Goal: Find specific page/section: Find specific page/section

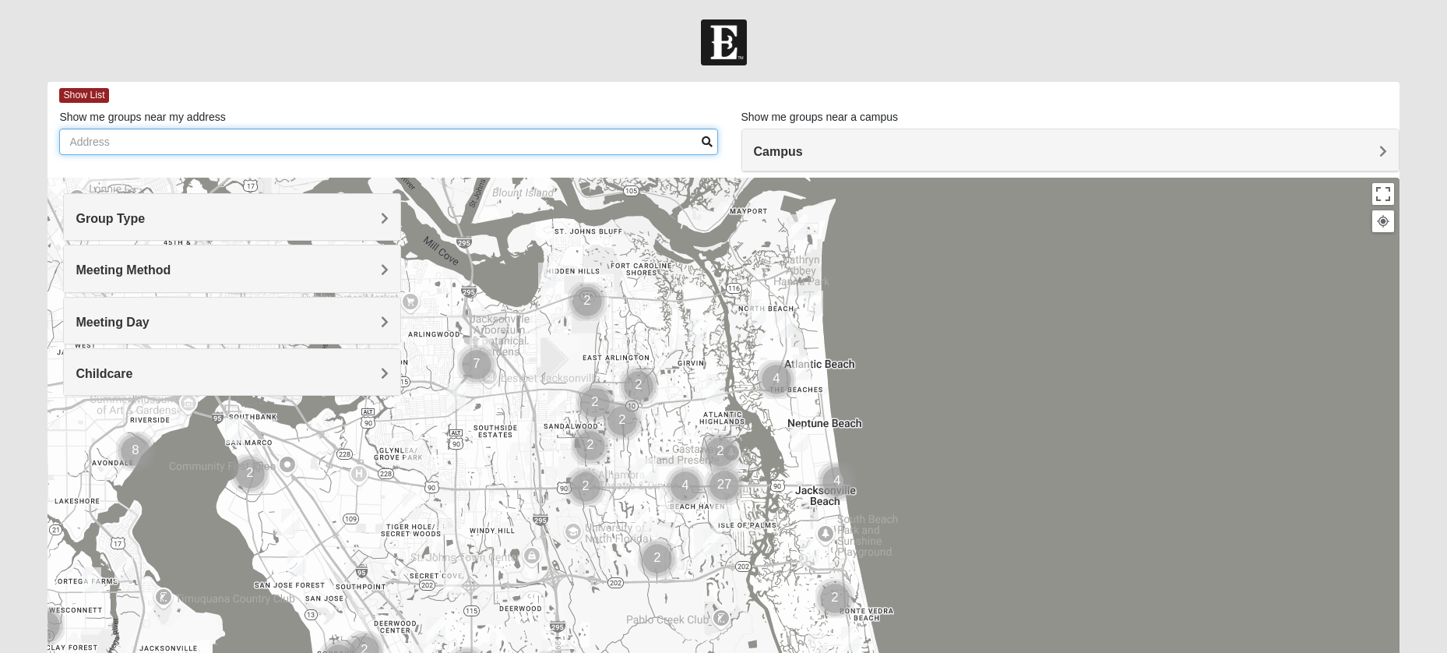
click at [590, 150] on input "Show me groups near my address" at bounding box center [388, 142] width 658 height 26
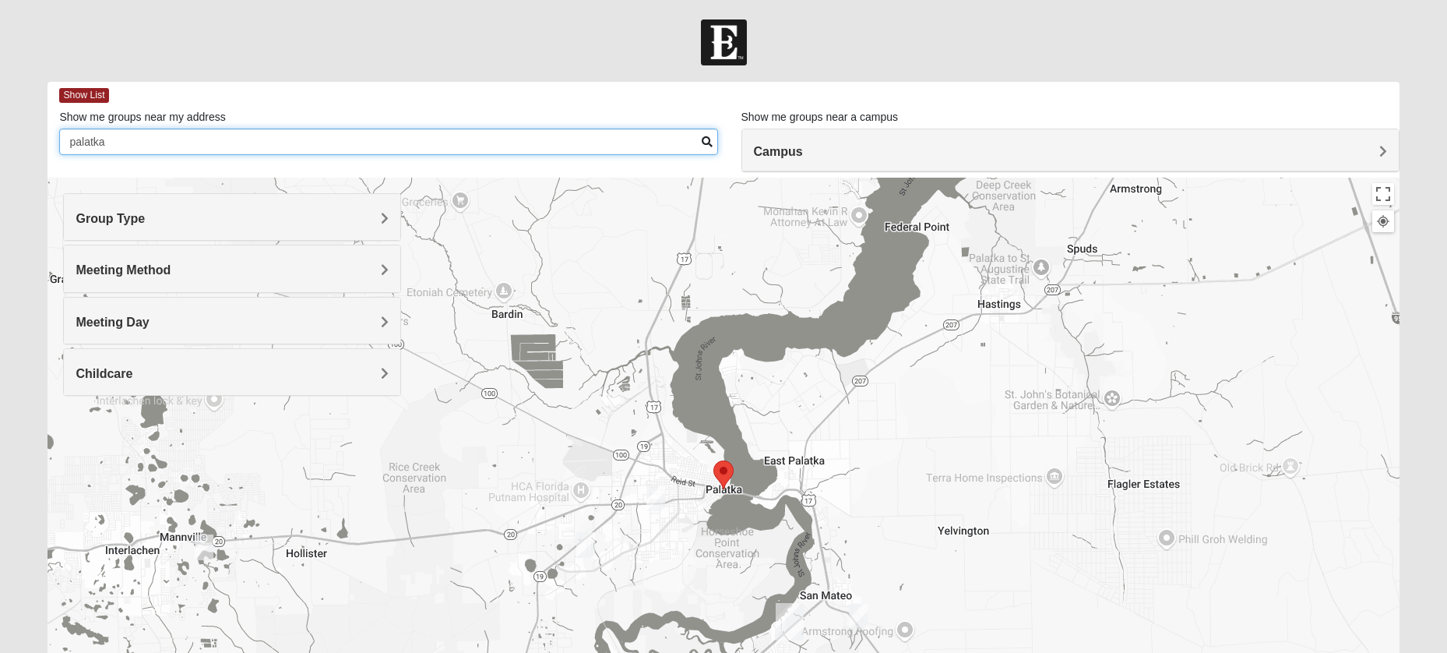
type input "palatka"
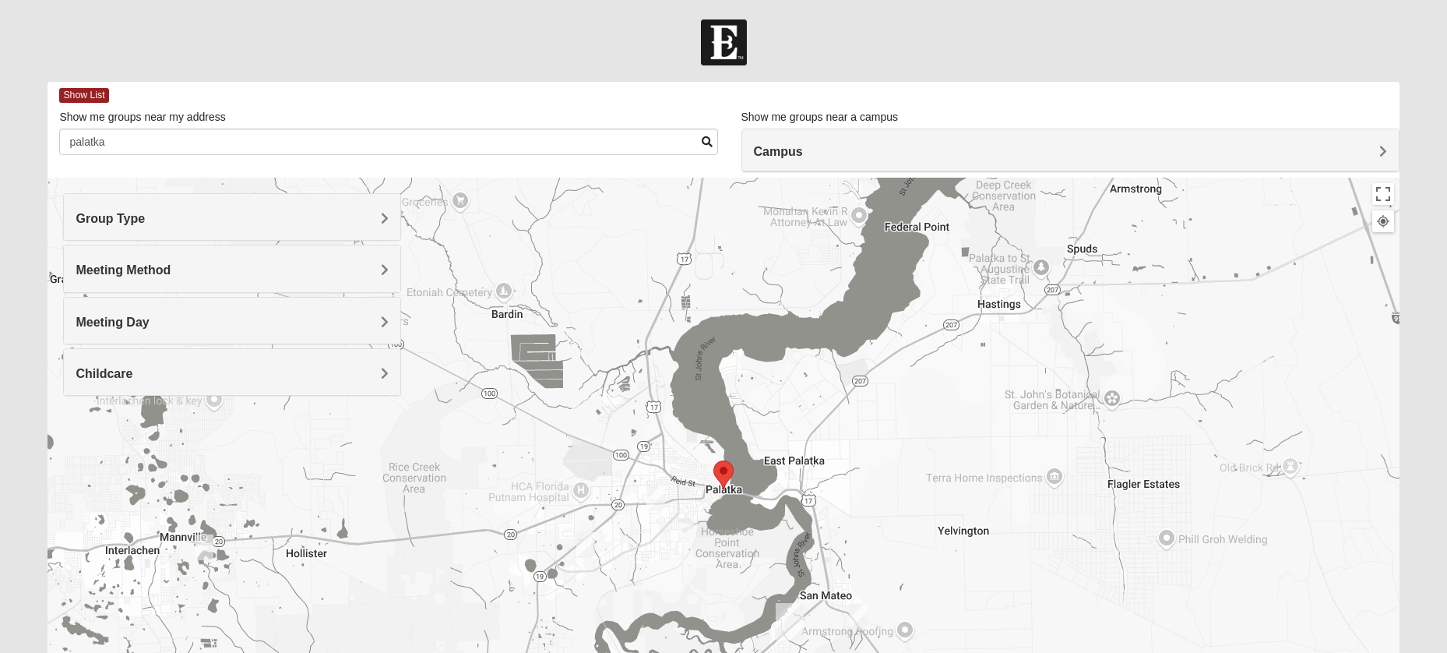
drag, startPoint x: 891, startPoint y: 435, endPoint x: 998, endPoint y: 269, distance: 197.7
click at [998, 269] on div at bounding box center [723, 489] width 1351 height 623
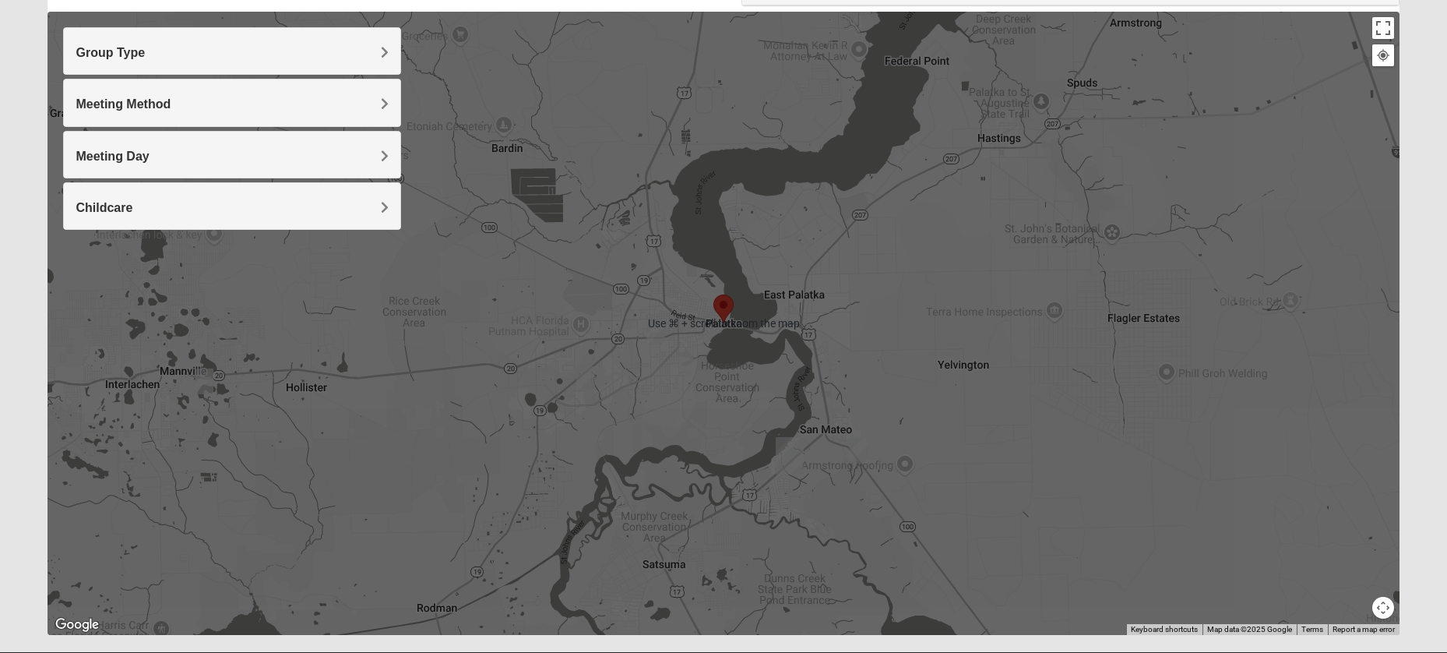
scroll to position [205, 0]
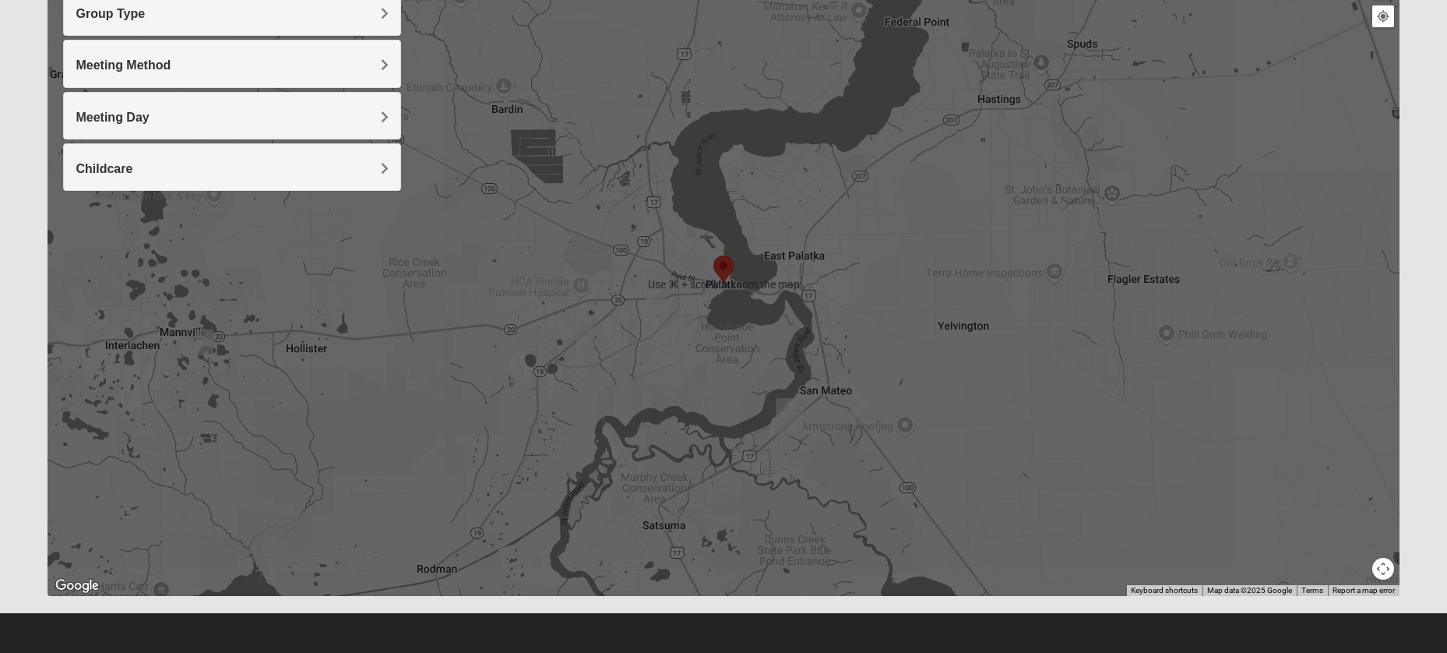
click at [1039, 399] on div at bounding box center [723, 284] width 1351 height 623
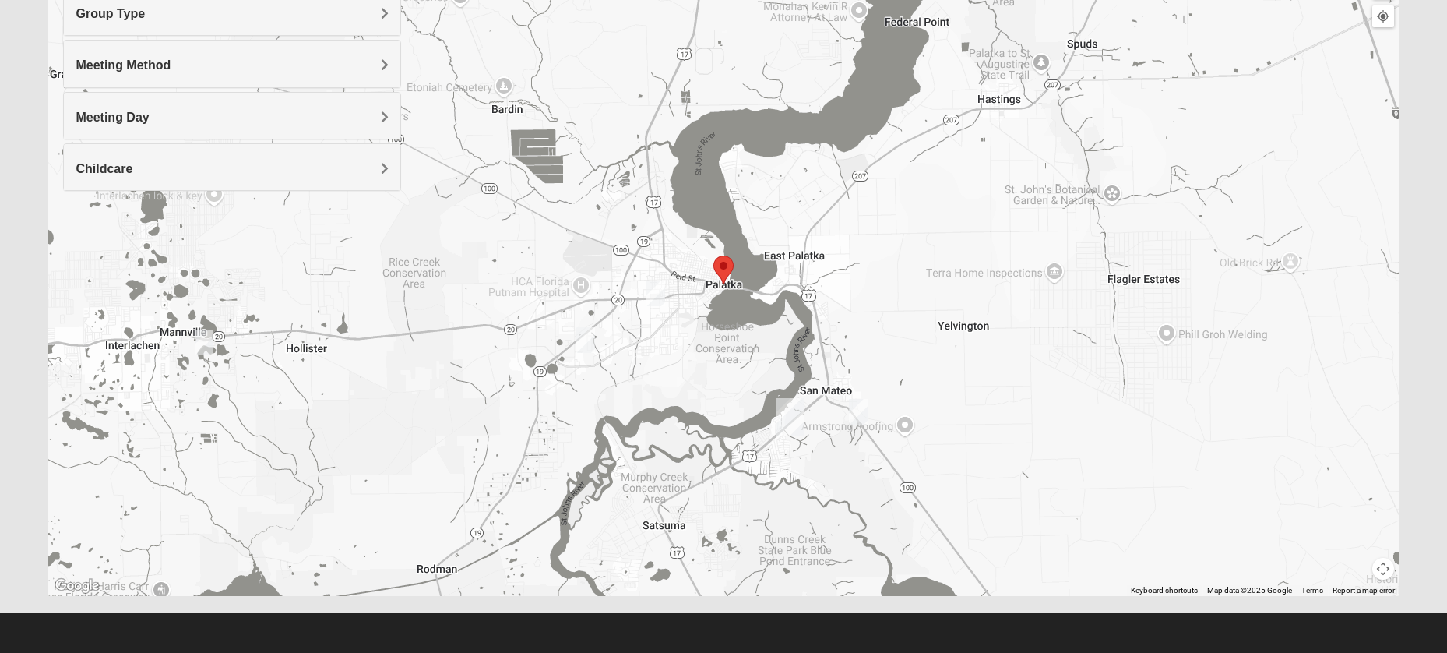
click at [655, 298] on img "Mixed Cravens 32177" at bounding box center [655, 293] width 19 height 26
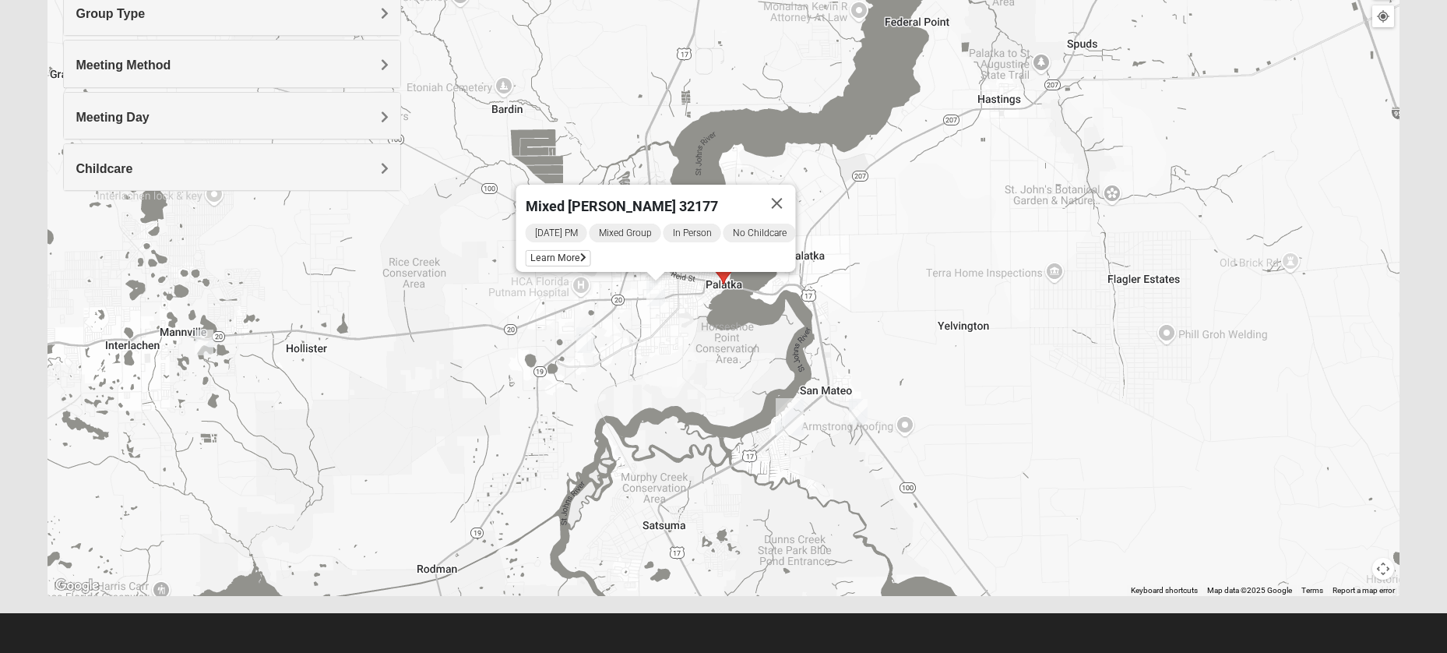
click at [859, 409] on img "Mixed Gett 32189" at bounding box center [858, 412] width 19 height 26
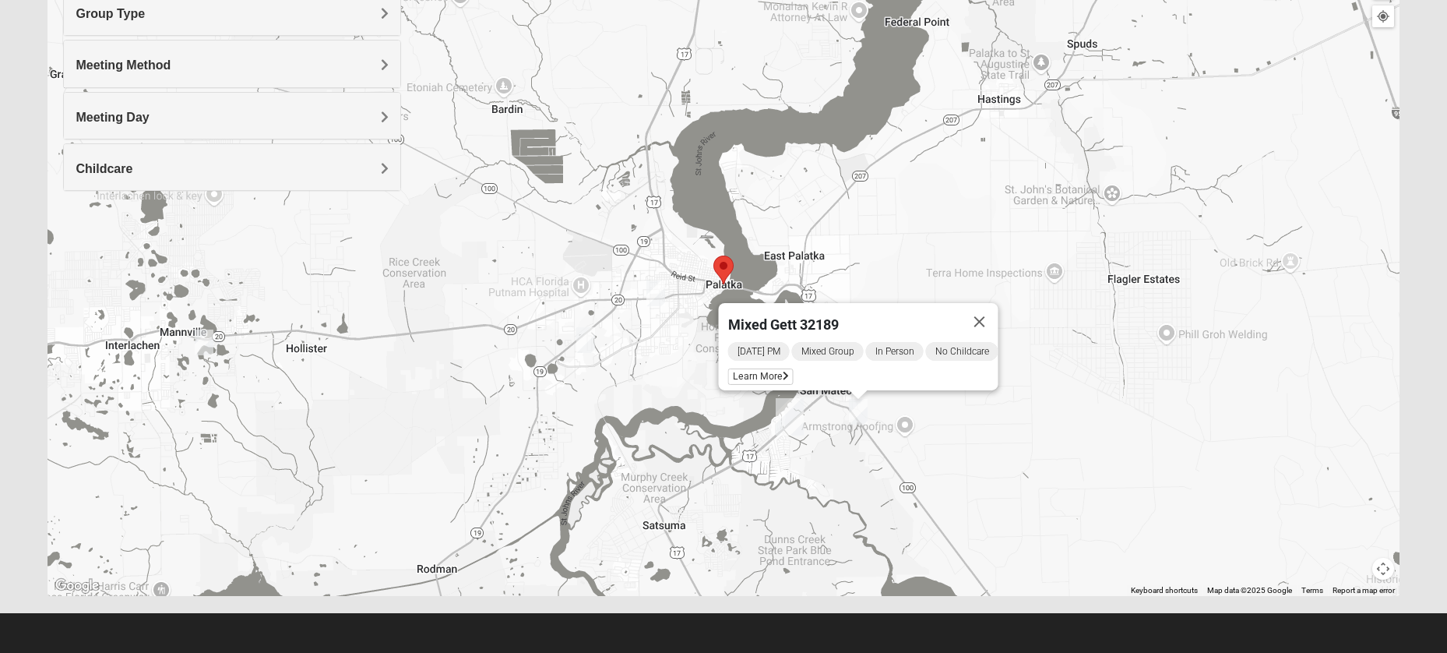
click at [586, 347] on img "Mixed Gill 32177" at bounding box center [585, 340] width 19 height 26
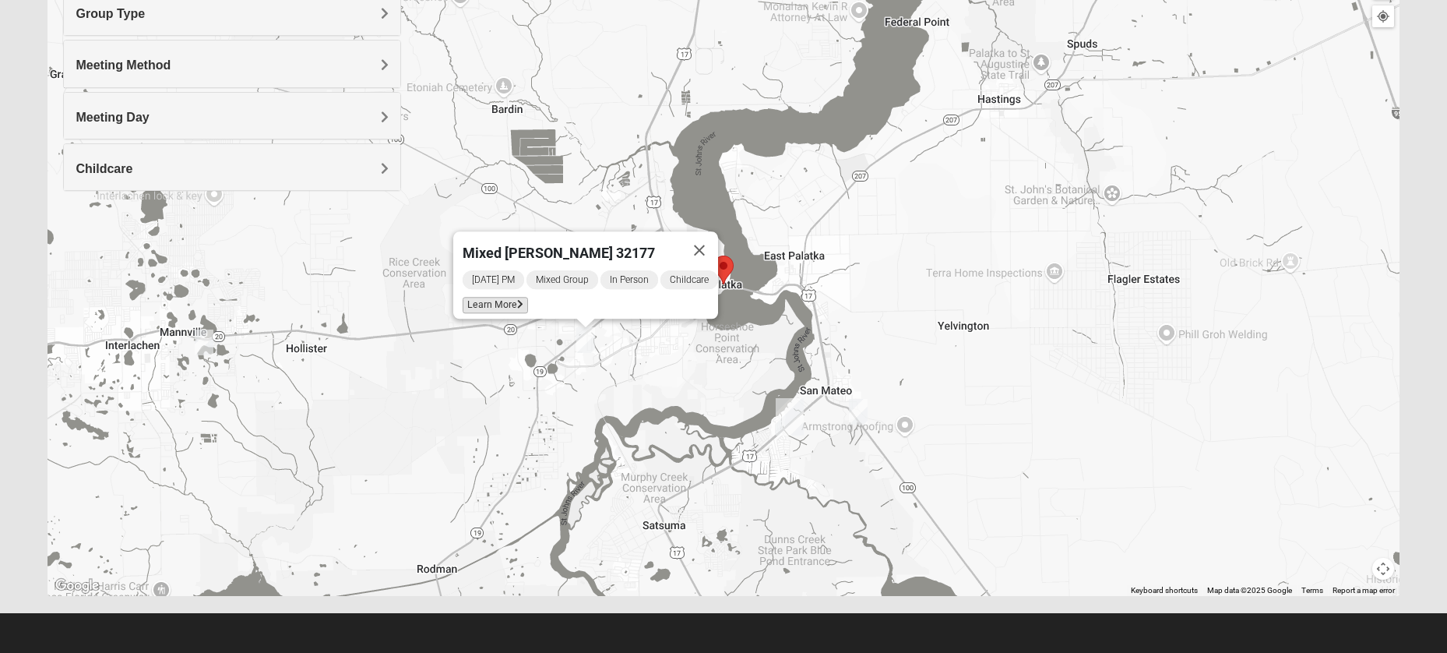
click at [498, 299] on span "Learn More" at bounding box center [495, 305] width 65 height 16
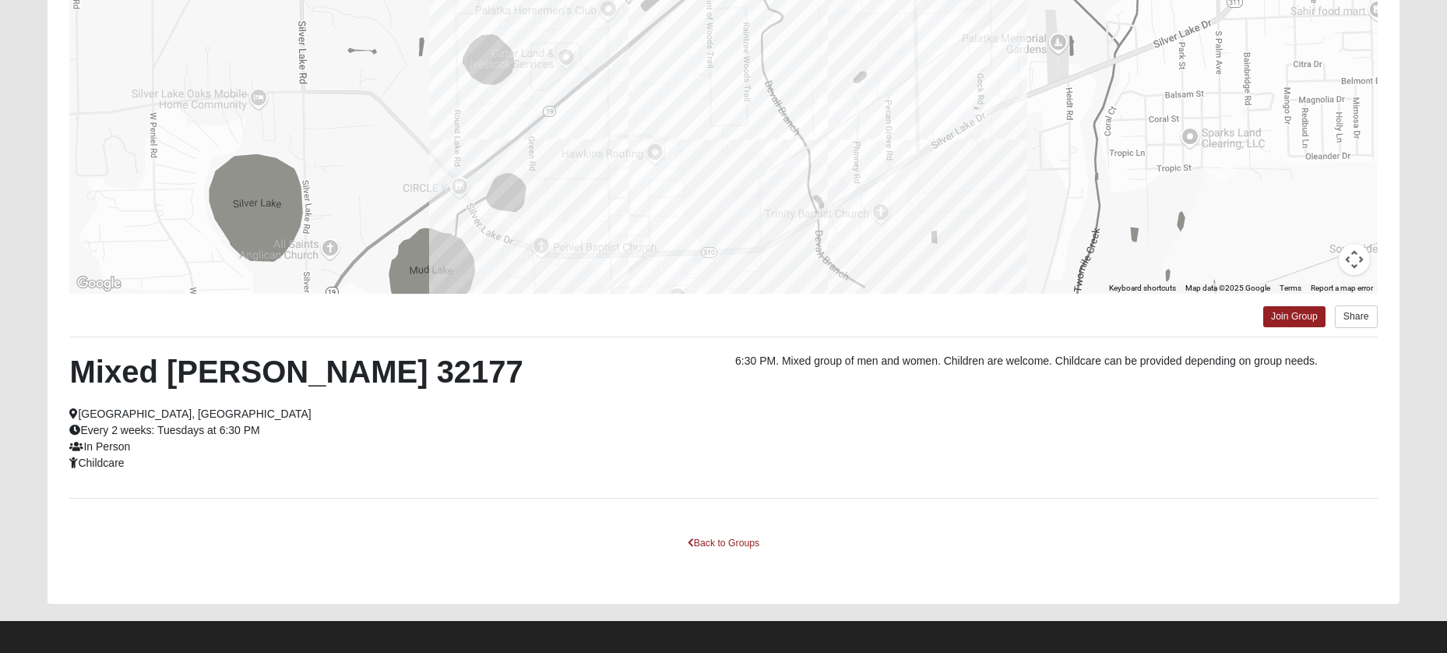
scroll to position [196, 0]
